Goal: Transaction & Acquisition: Purchase product/service

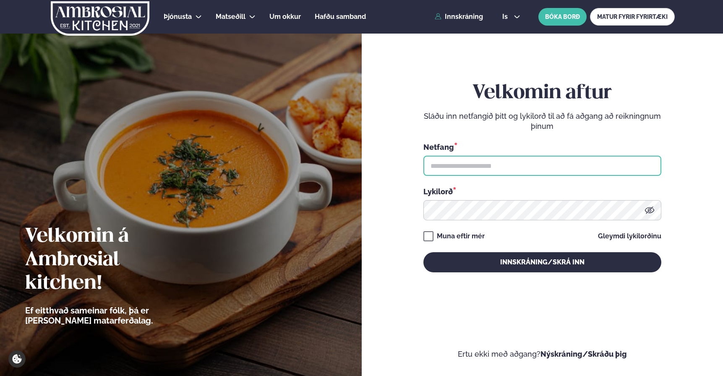
click at [493, 170] on input "text" at bounding box center [542, 166] width 238 height 20
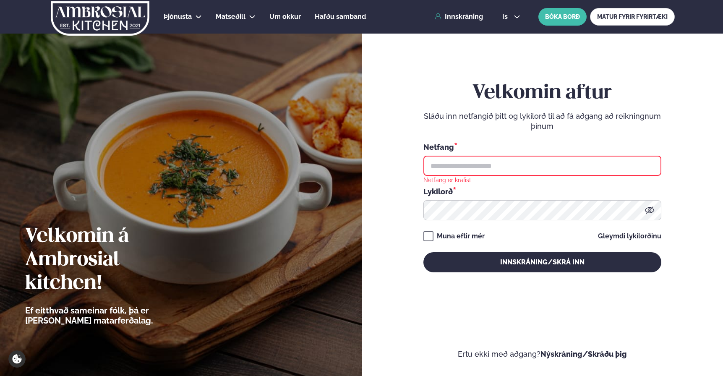
type input "**********"
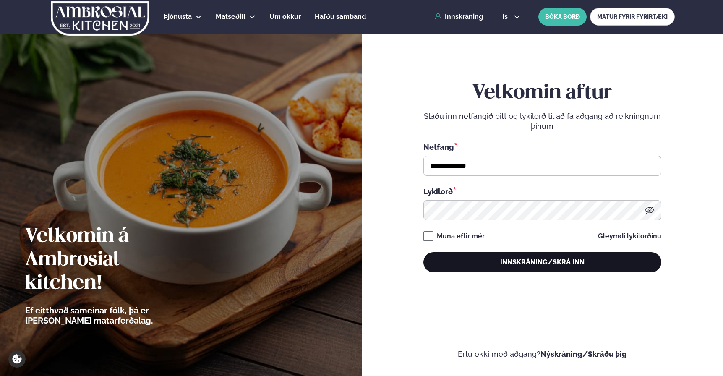
click at [539, 267] on button "Innskráning/Skrá inn" at bounding box center [542, 262] width 238 height 20
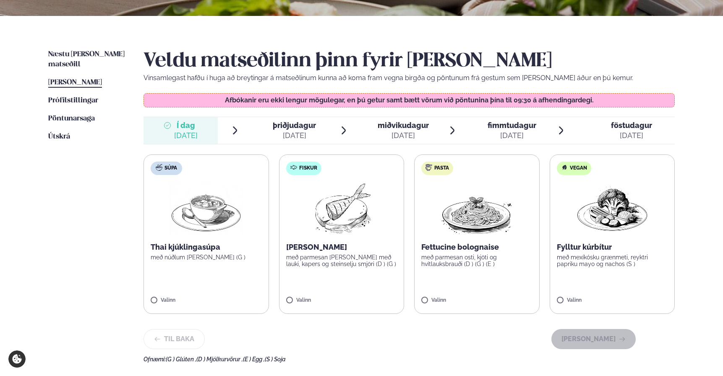
scroll to position [170, 0]
click at [295, 135] on div "[DATE]" at bounding box center [294, 136] width 43 height 10
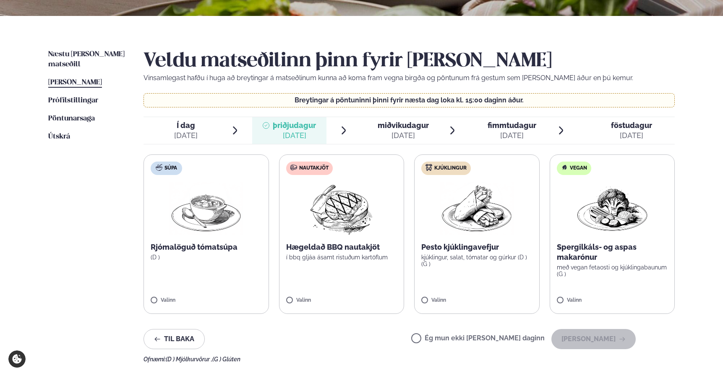
click at [194, 128] on span "Í dag" at bounding box center [186, 125] width 24 height 10
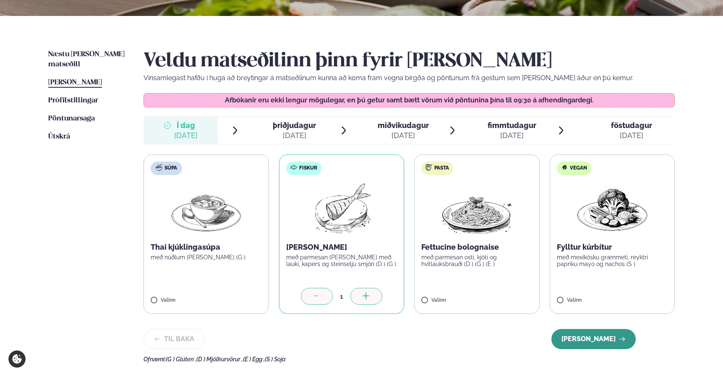
click at [601, 340] on button "[PERSON_NAME]" at bounding box center [593, 339] width 84 height 20
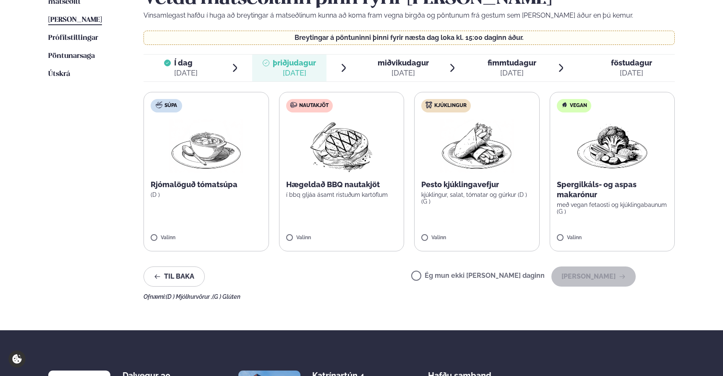
scroll to position [261, 0]
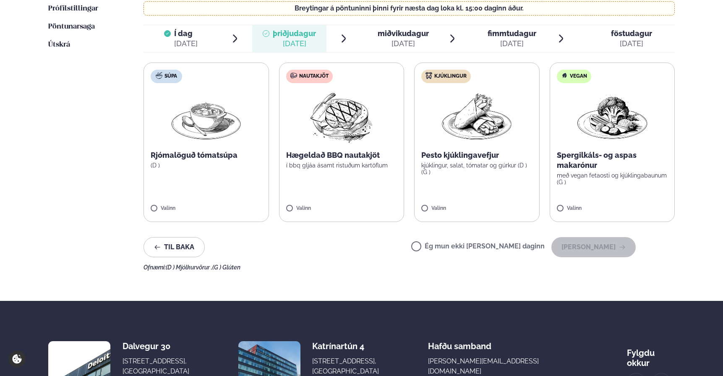
click at [401, 30] on span "miðvikudagur" at bounding box center [403, 33] width 51 height 9
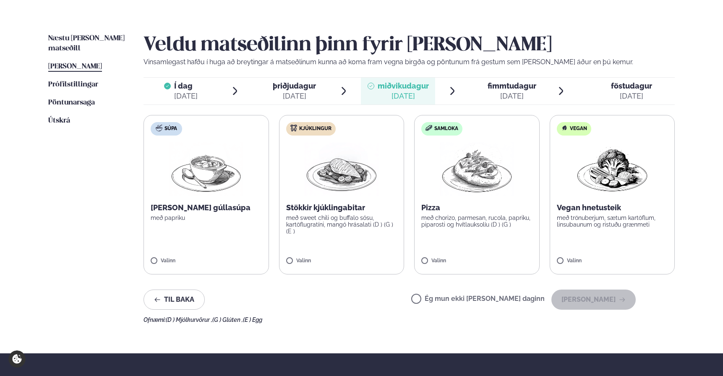
scroll to position [196, 0]
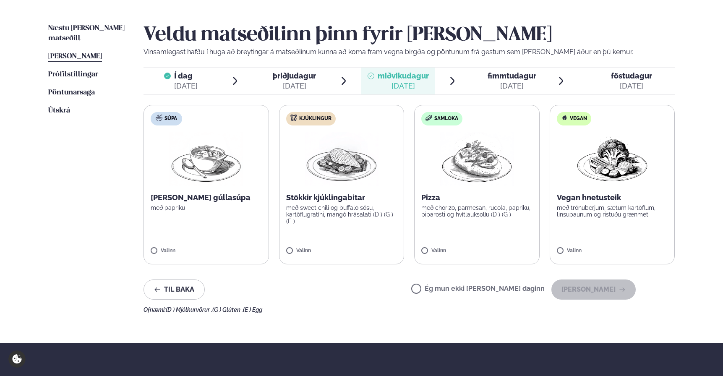
click at [473, 290] on label "Ég mun ekki [PERSON_NAME] daginn" at bounding box center [477, 289] width 133 height 9
click at [591, 293] on button "[PERSON_NAME]" at bounding box center [593, 289] width 84 height 20
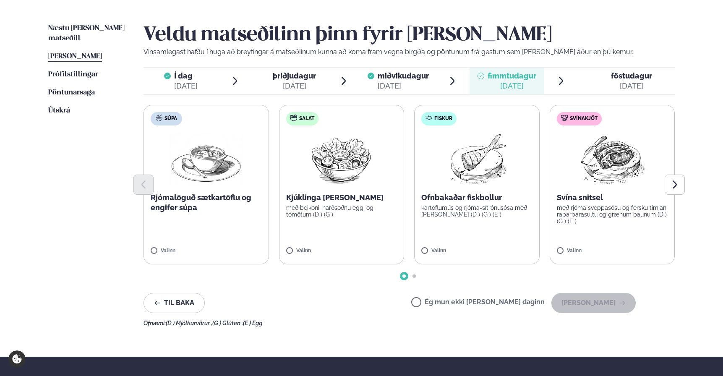
click at [289, 71] on span "þriðjudagur" at bounding box center [294, 75] width 43 height 9
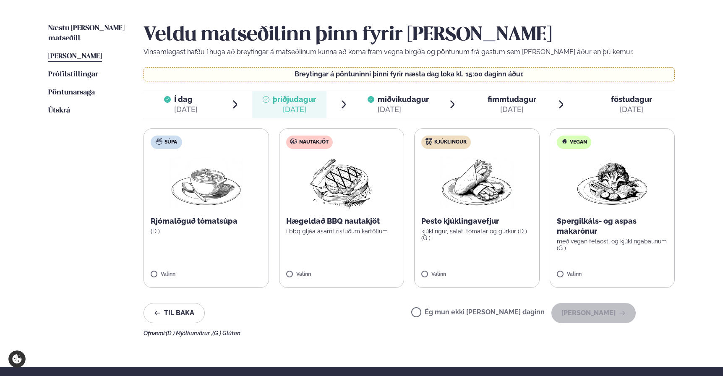
click at [320, 269] on label "Nautakjöt Hægeldað BBQ nautakjöt í bbq gljáa ásamt ristuðum kartöflum Valinn" at bounding box center [341, 207] width 125 height 159
click at [603, 315] on button "[PERSON_NAME]" at bounding box center [593, 313] width 84 height 20
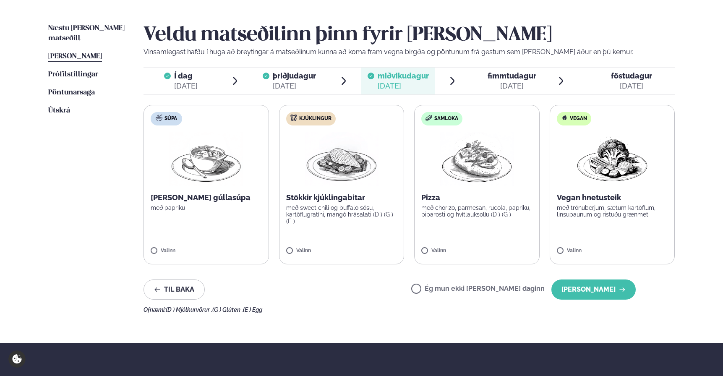
click at [512, 77] on span "fimmtudagur" at bounding box center [512, 75] width 49 height 9
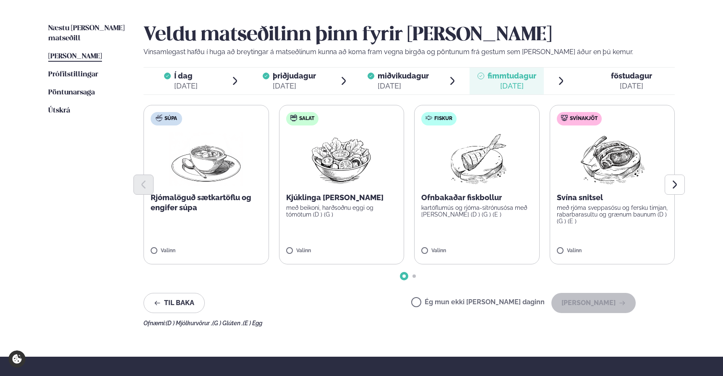
click at [634, 79] on span "föstudagur" at bounding box center [631, 75] width 41 height 9
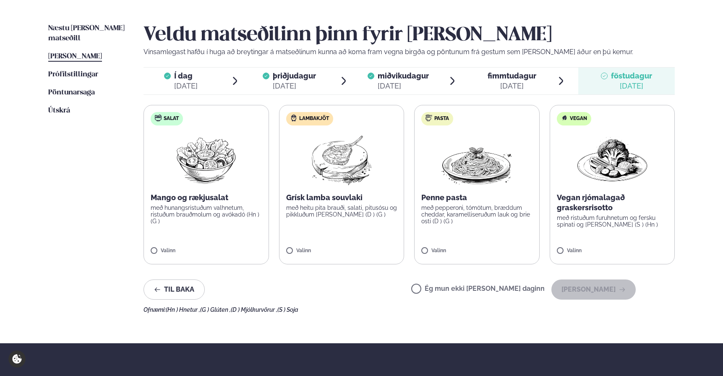
click at [530, 78] on span "fimmtudagur" at bounding box center [512, 75] width 49 height 9
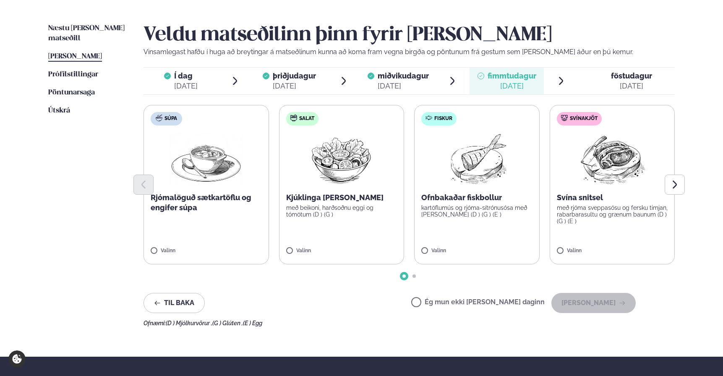
click at [332, 226] on label "Salat Kjúklinga [PERSON_NAME] með beikoni, harðsoðnu eggi og tómötum (D ) (G ) …" at bounding box center [341, 184] width 125 height 159
click at [601, 307] on button "[PERSON_NAME]" at bounding box center [593, 303] width 84 height 20
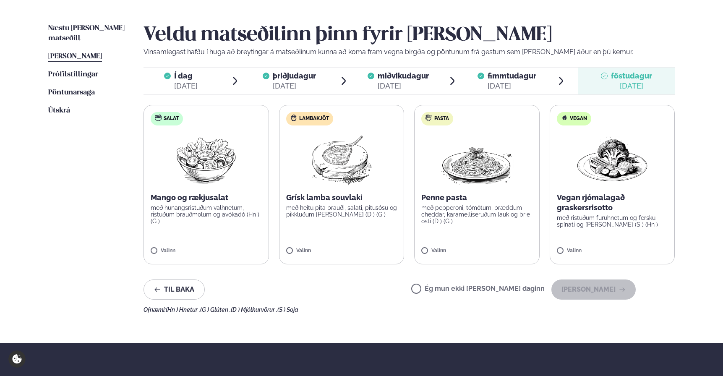
click at [182, 85] on div "[DATE]" at bounding box center [186, 86] width 24 height 10
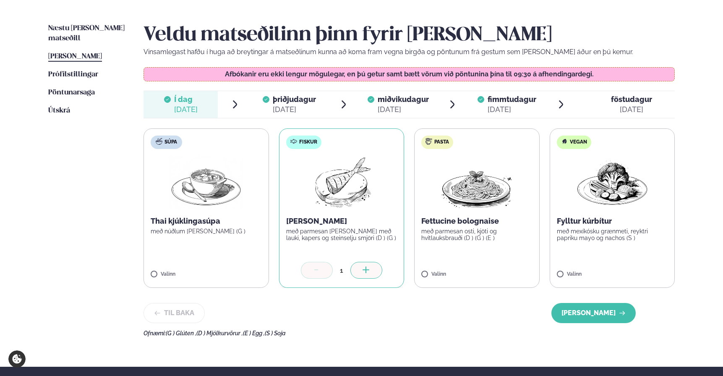
click at [300, 95] on span "þriðjudagur" at bounding box center [294, 99] width 43 height 9
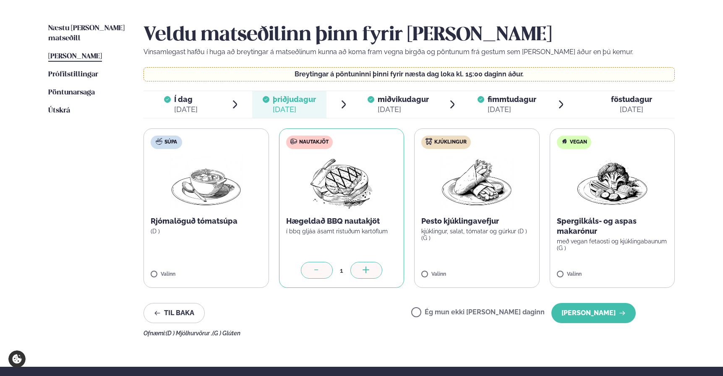
click at [403, 118] on div "Veldu matseðilinn þinn fyrir [PERSON_NAME] Vinsamlegast hafðu í huga að breytin…" at bounding box center [409, 180] width 531 height 313
click at [404, 105] on div "[DATE]" at bounding box center [403, 109] width 51 height 10
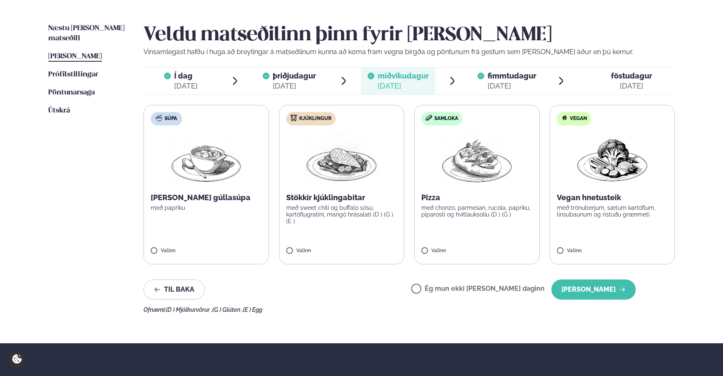
click at [286, 83] on div "[DATE]" at bounding box center [294, 86] width 43 height 10
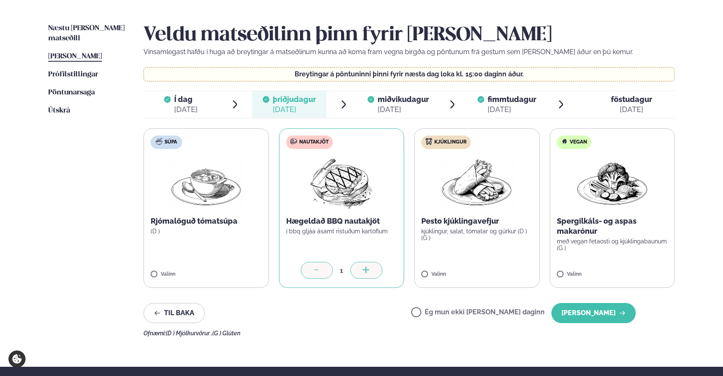
click at [410, 106] on div "[DATE]" at bounding box center [403, 109] width 51 height 10
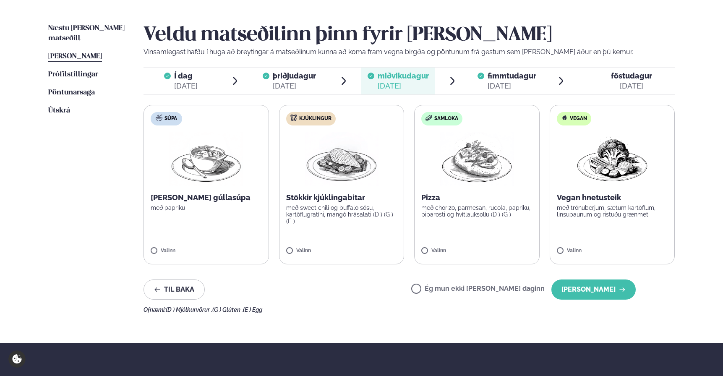
click at [507, 84] on div "[DATE]" at bounding box center [512, 86] width 49 height 10
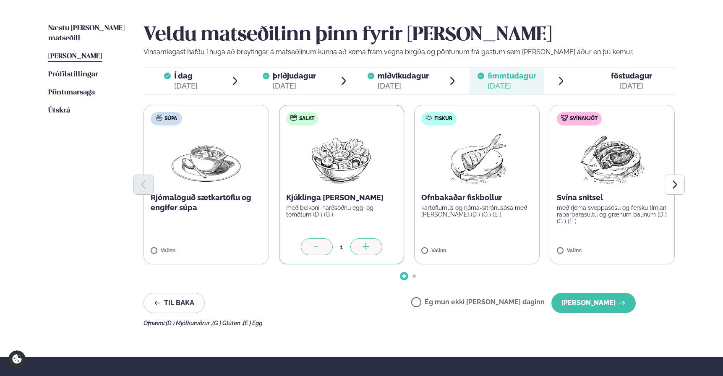
click at [615, 84] on div "[DATE]" at bounding box center [631, 86] width 41 height 10
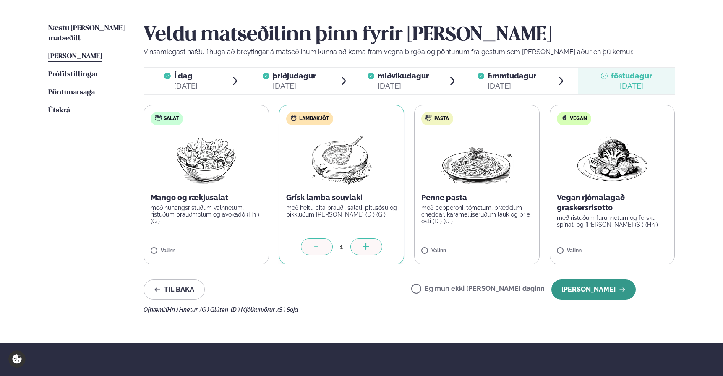
click at [612, 290] on button "[PERSON_NAME]" at bounding box center [593, 289] width 84 height 20
